Goal: Navigation & Orientation: Find specific page/section

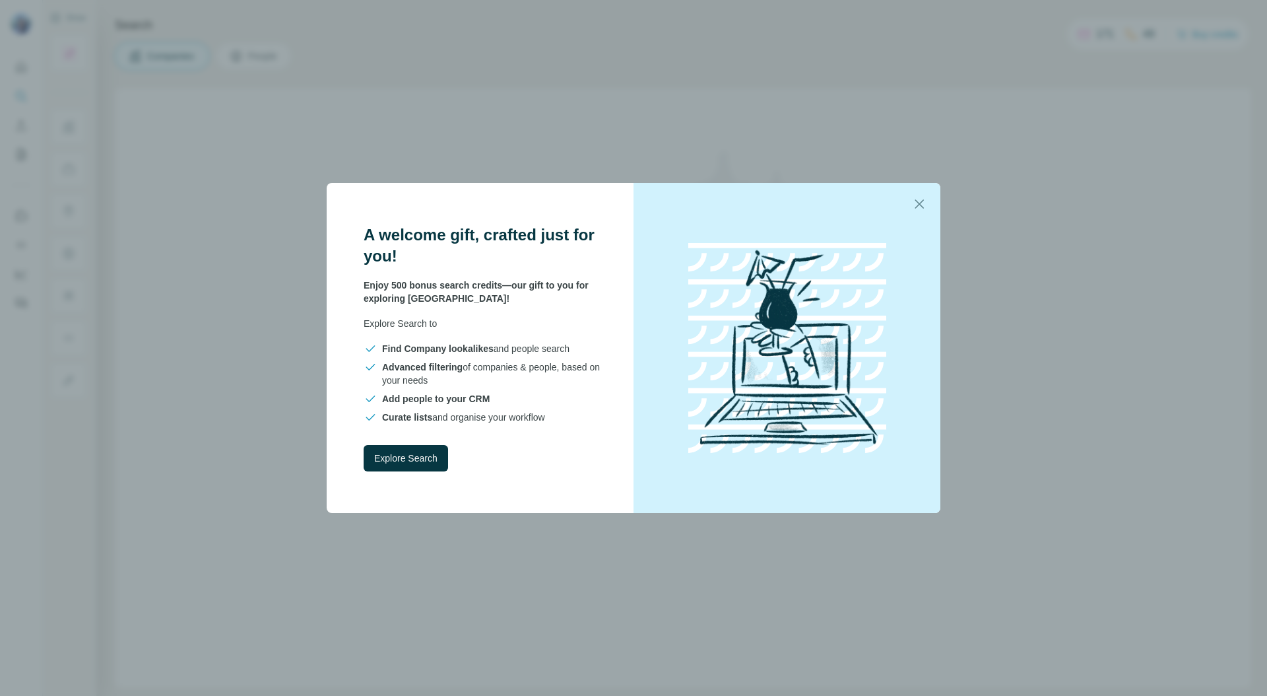
click at [919, 203] on icon "button" at bounding box center [919, 203] width 9 height 9
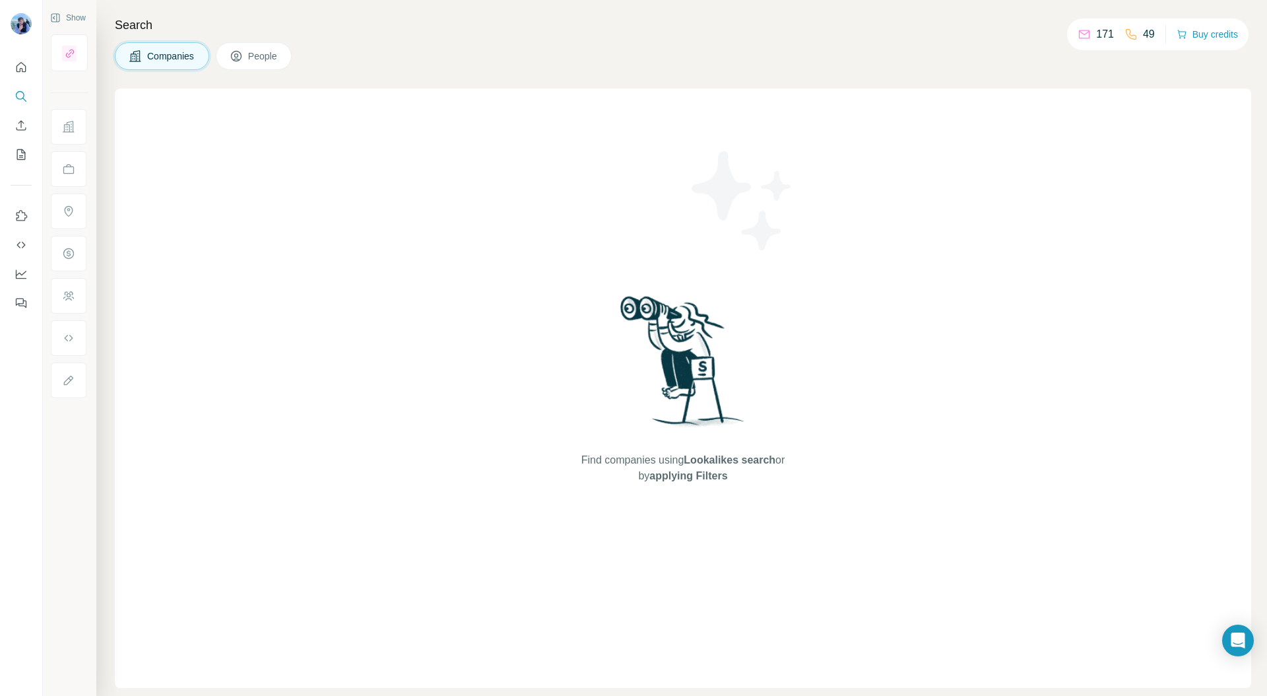
click at [251, 55] on span "People" at bounding box center [263, 56] width 30 height 13
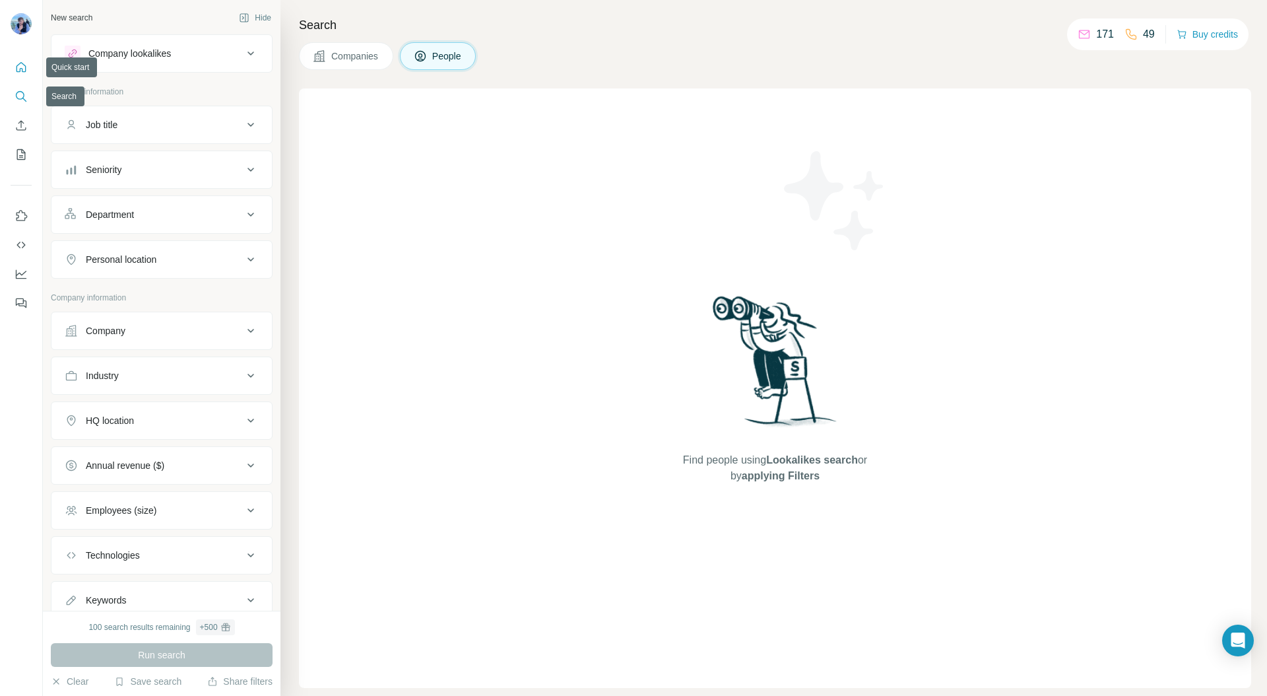
click at [20, 67] on icon "Quick start" at bounding box center [21, 67] width 13 height 13
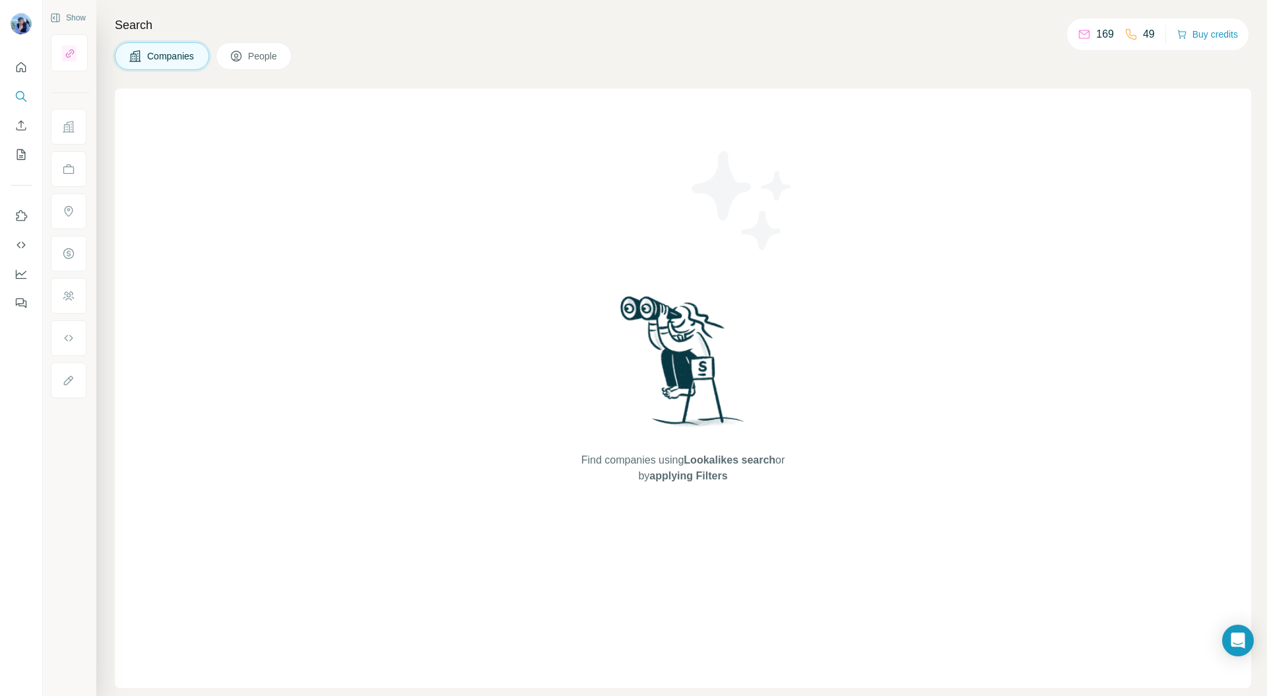
drag, startPoint x: 664, startPoint y: 56, endPoint x: 639, endPoint y: 54, distance: 25.2
click at [664, 56] on div "Companies People" at bounding box center [683, 56] width 1137 height 28
click at [256, 55] on span "People" at bounding box center [263, 56] width 30 height 13
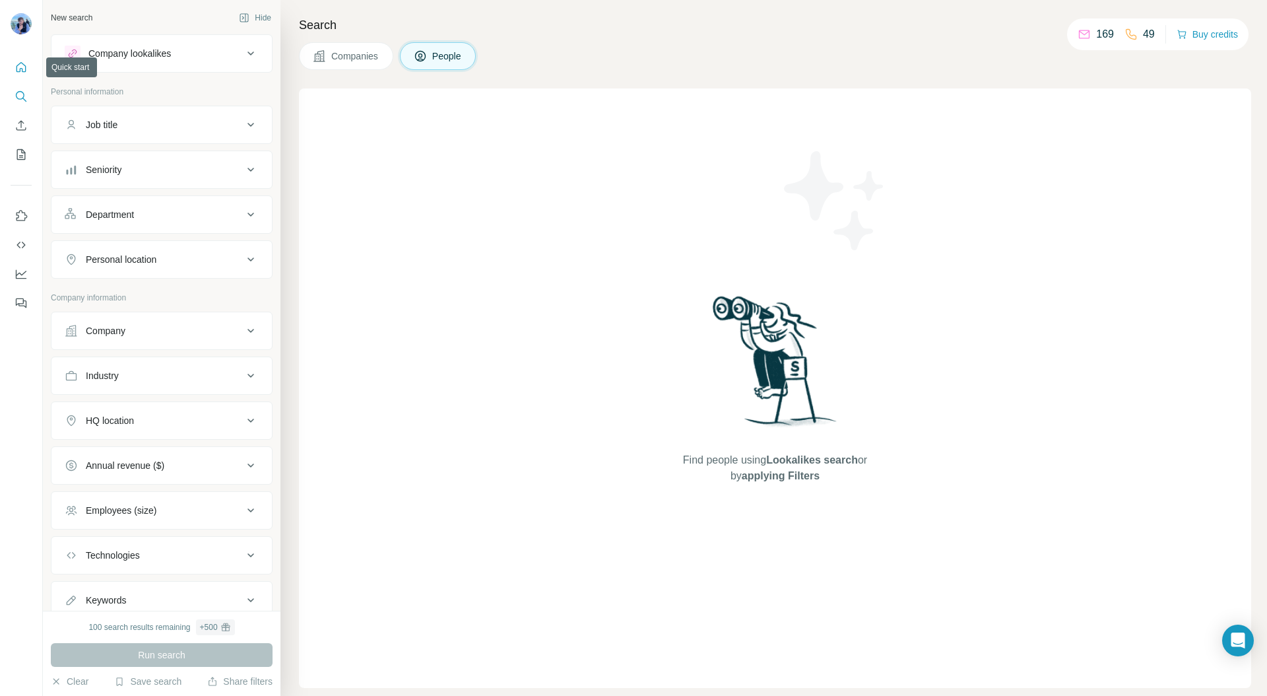
click at [22, 67] on icon "Quick start" at bounding box center [21, 67] width 13 height 13
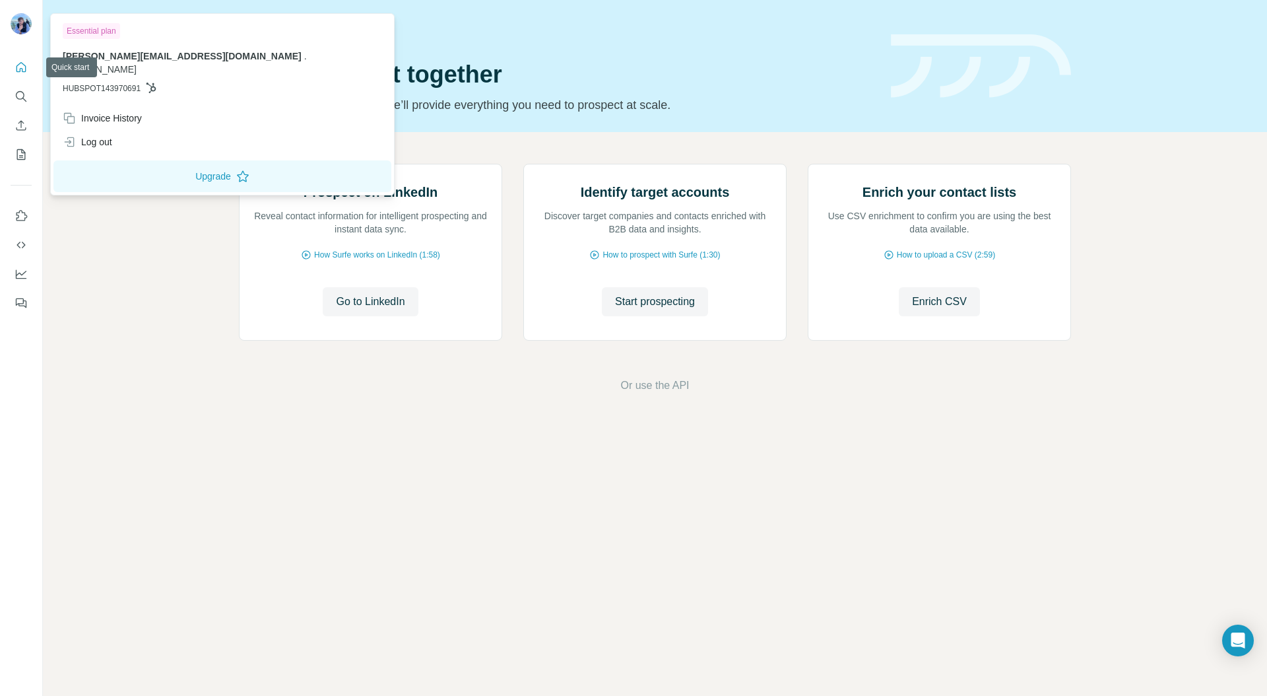
click at [22, 15] on img at bounding box center [21, 23] width 21 height 21
click at [151, 83] on icon at bounding box center [151, 88] width 11 height 11
click at [117, 416] on div "Prospect on LinkedIn Reveal contact information for intelligent prospecting and…" at bounding box center [655, 278] width 1224 height 293
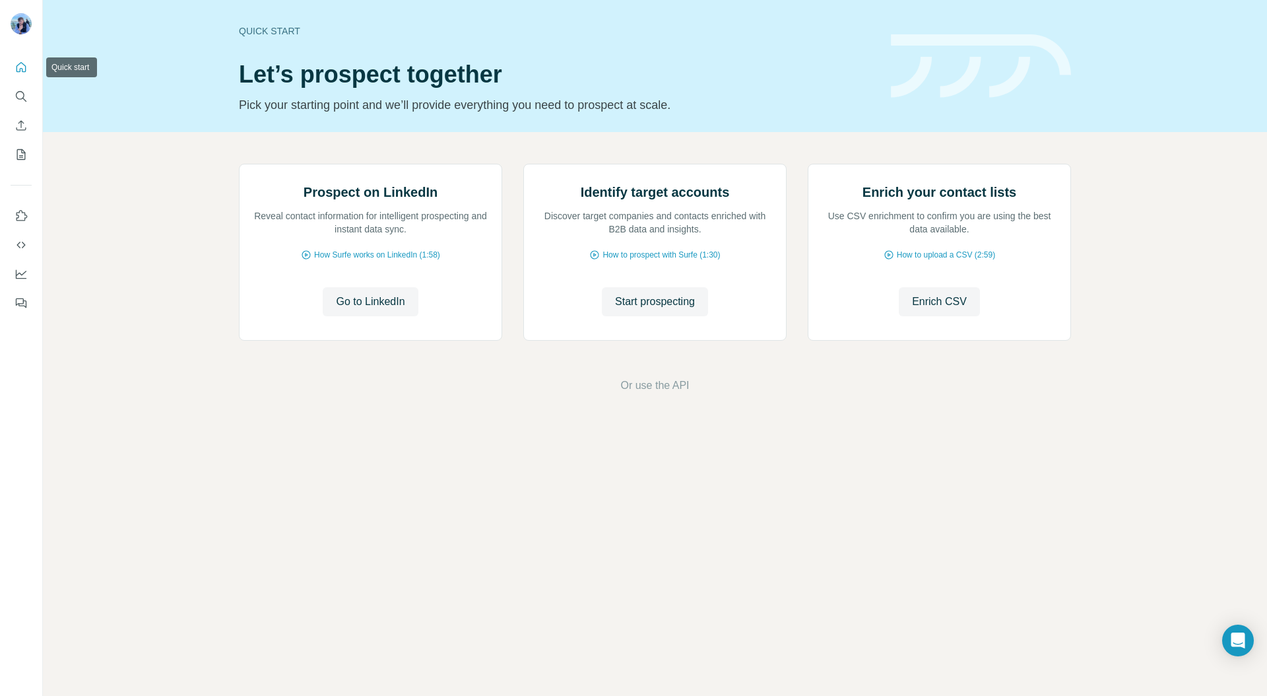
click at [23, 67] on icon "Quick start" at bounding box center [21, 67] width 13 height 13
